Goal: Task Accomplishment & Management: Manage account settings

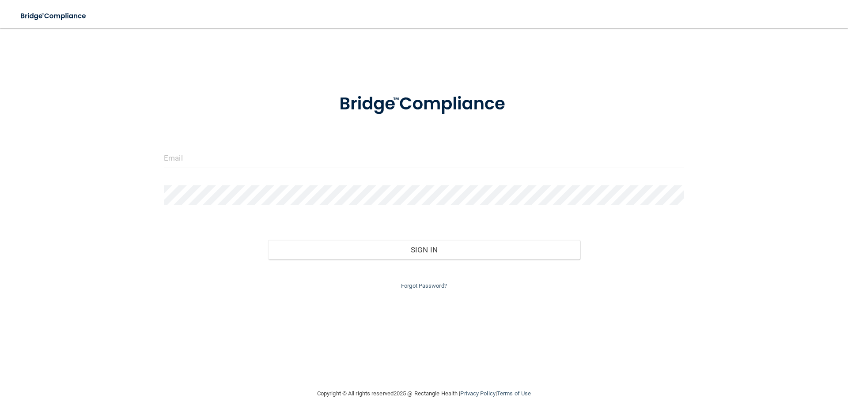
click at [221, 147] on form "Invalid email/password. You don't have permission to access that page. Sign In …" at bounding box center [424, 186] width 520 height 210
click at [236, 158] on input "email" at bounding box center [424, 158] width 520 height 20
type input "[EMAIL_ADDRESS][DOMAIN_NAME]"
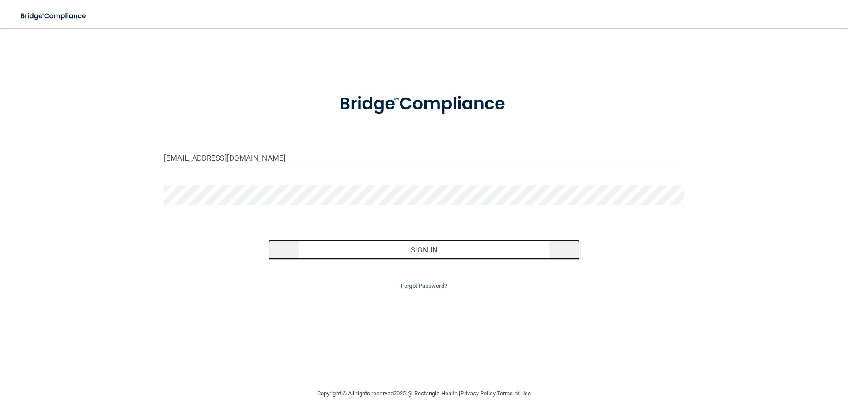
click at [439, 250] on button "Sign In" at bounding box center [424, 249] width 312 height 19
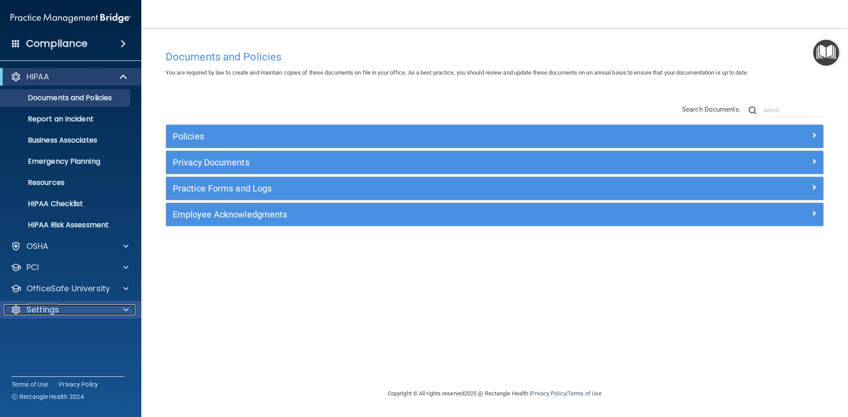
click at [76, 310] on div "Settings" at bounding box center [58, 310] width 109 height 11
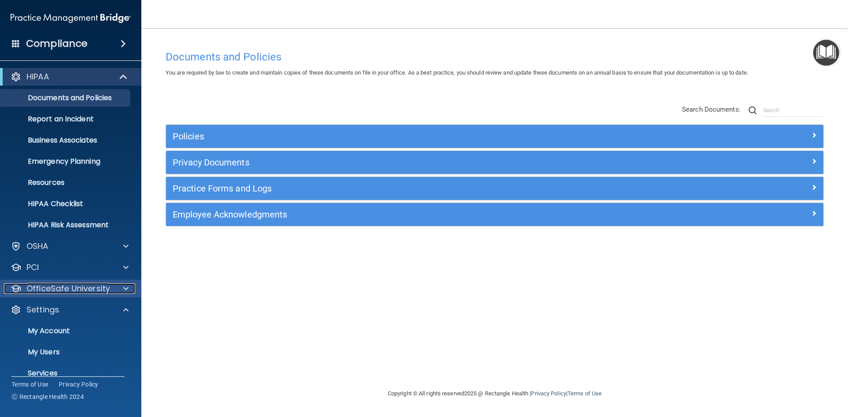
click at [87, 289] on p "OfficeSafe University" at bounding box center [67, 288] width 83 height 11
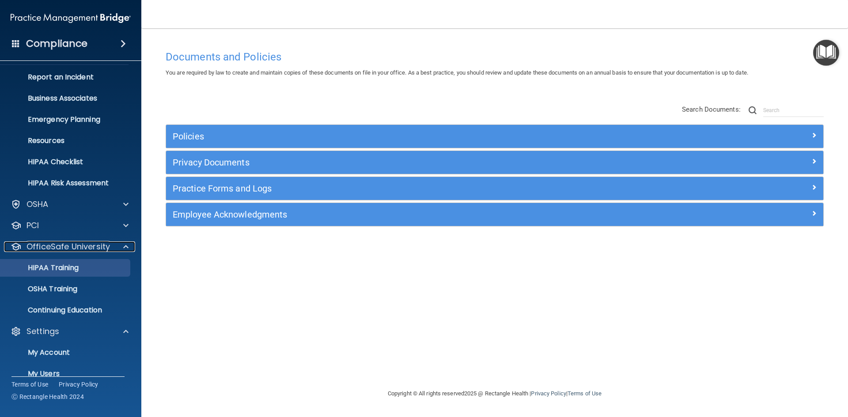
scroll to position [98, 0]
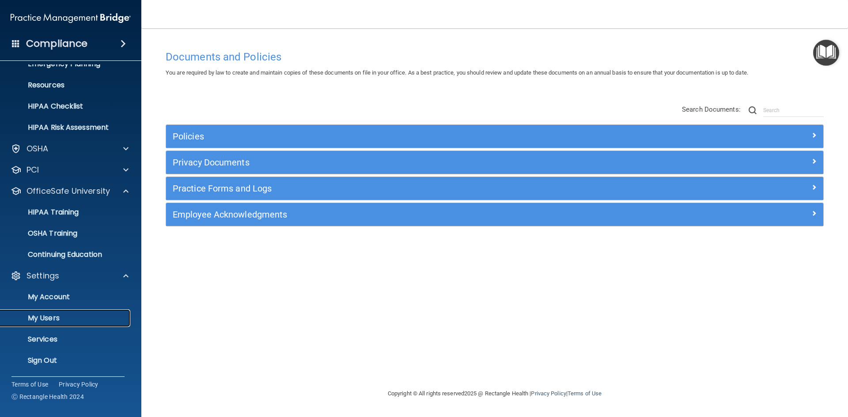
click at [64, 320] on p "My Users" at bounding box center [66, 318] width 121 height 9
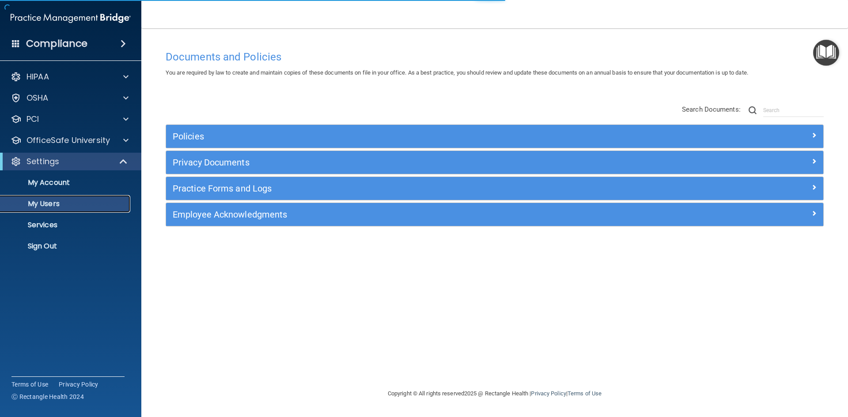
select select "20"
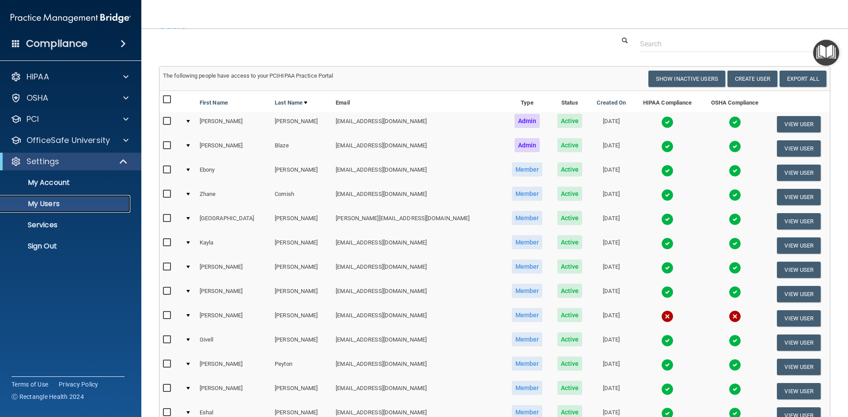
scroll to position [44, 0]
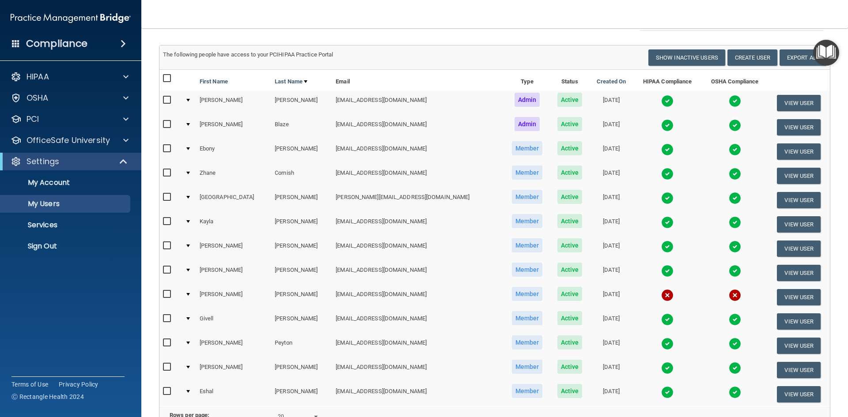
click at [218, 363] on td "[PERSON_NAME]" at bounding box center [233, 370] width 75 height 24
click at [194, 368] on td at bounding box center [188, 370] width 15 height 24
click at [190, 365] on td at bounding box center [188, 370] width 15 height 24
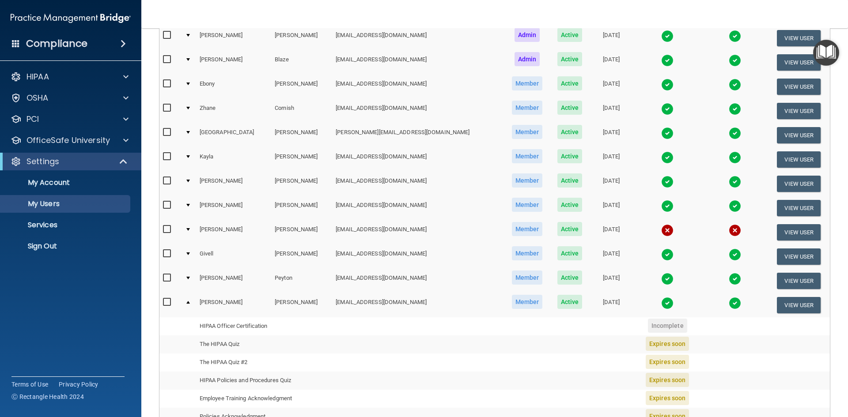
scroll to position [221, 0]
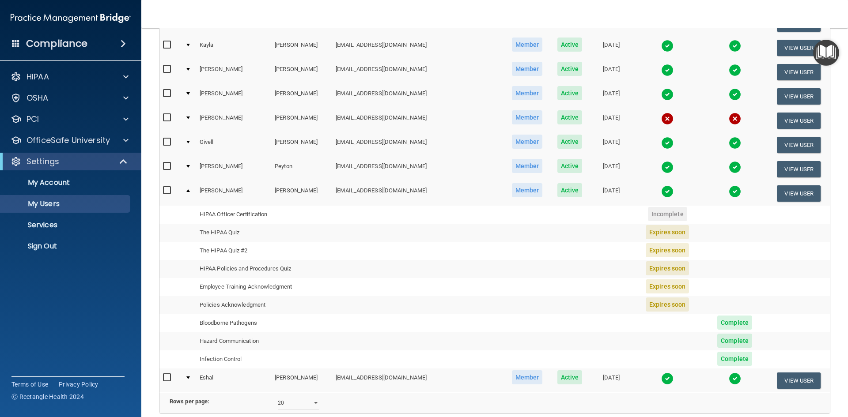
click at [648, 214] on span "Incomplete" at bounding box center [667, 214] width 39 height 14
click at [645, 252] on span "Expires soon" at bounding box center [666, 250] width 43 height 14
click at [166, 188] on input "checkbox" at bounding box center [168, 190] width 10 height 7
checkbox input "true"
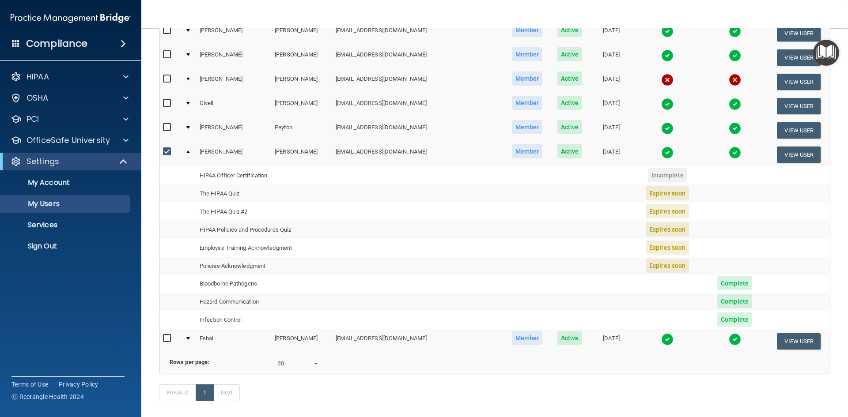
scroll to position [265, 0]
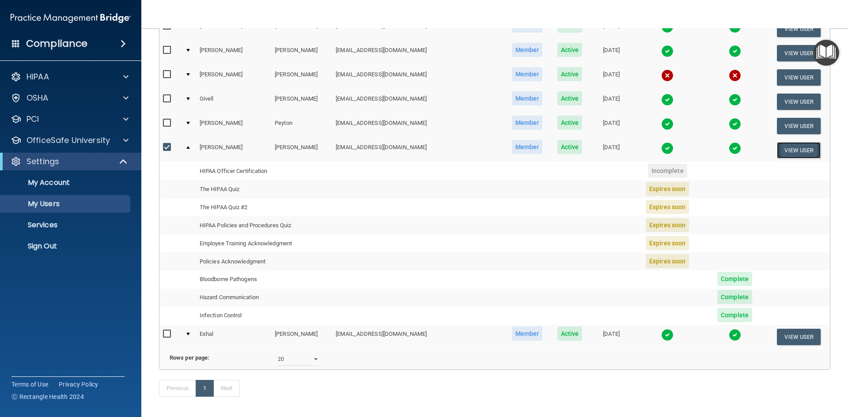
click at [780, 150] on button "View User" at bounding box center [798, 150] width 44 height 16
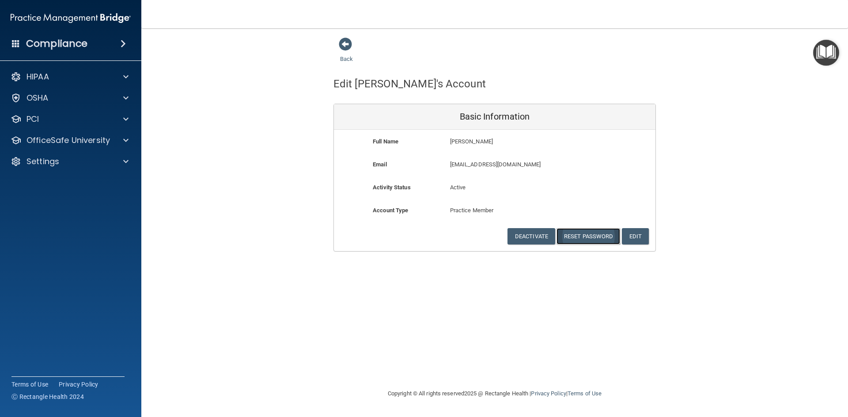
click at [561, 242] on button "Reset Password" at bounding box center [588, 236] width 64 height 16
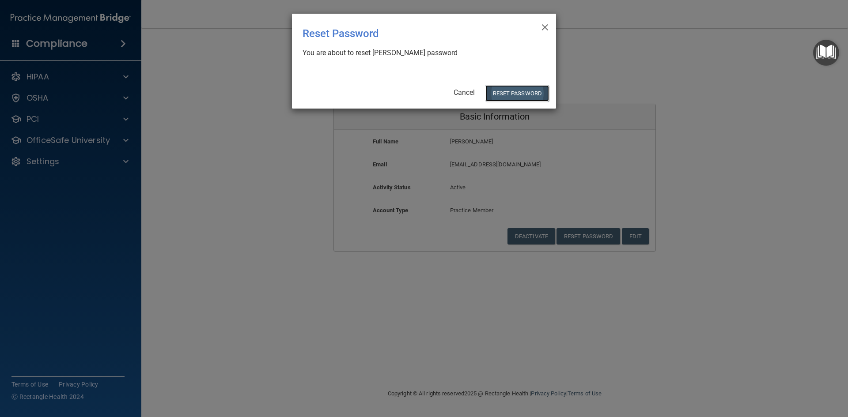
click at [513, 90] on button "Reset Password" at bounding box center [517, 93] width 64 height 16
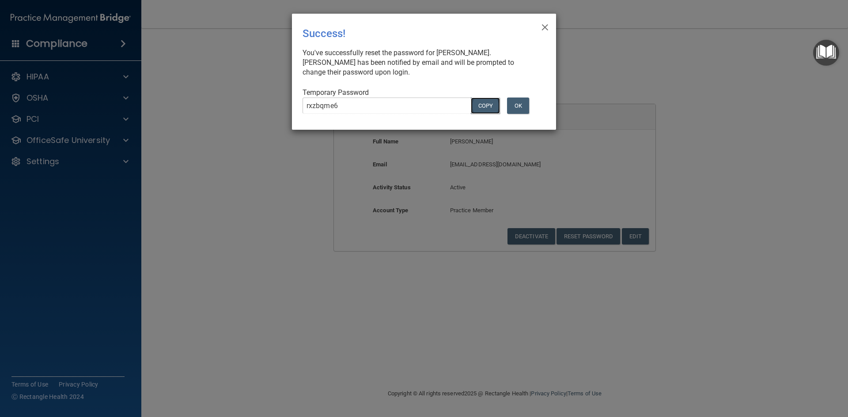
click at [480, 107] on button "COPY" at bounding box center [485, 106] width 29 height 16
click at [523, 110] on button "OK" at bounding box center [518, 106] width 22 height 16
